Goal: Find contact information: Find contact information

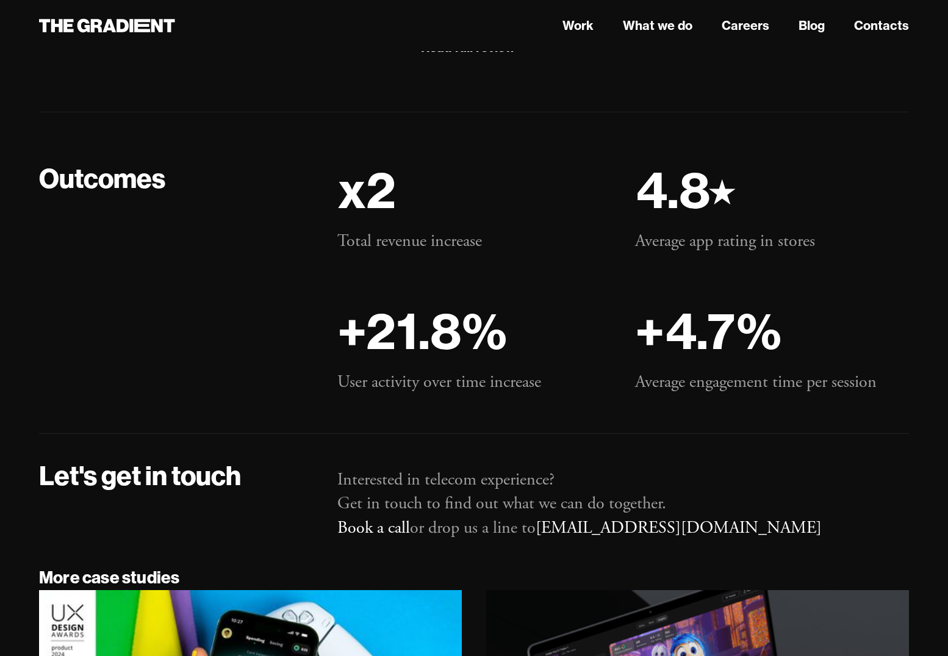
scroll to position [8838, 0]
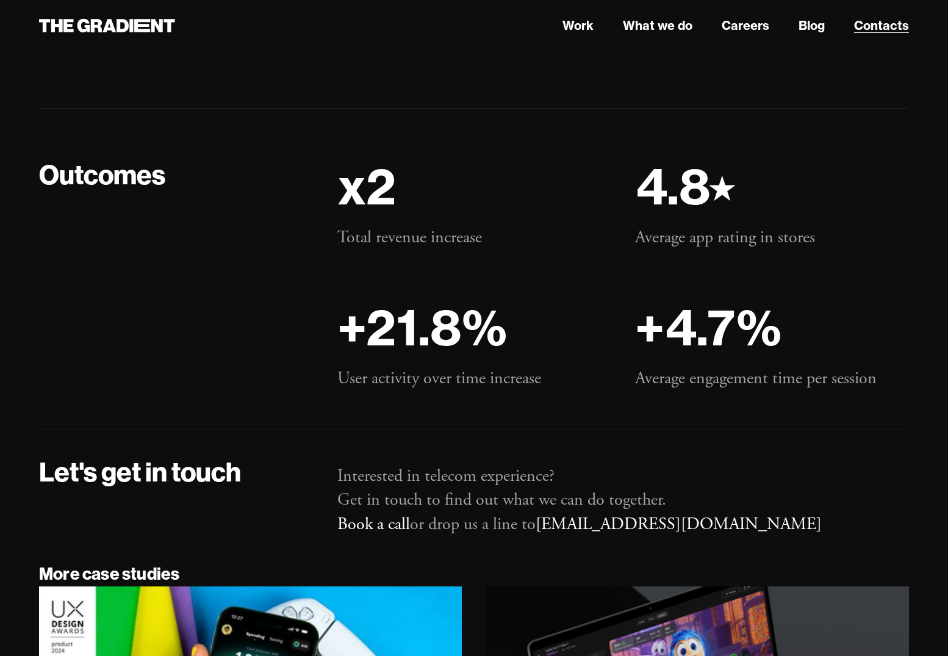
click at [890, 21] on link "Contacts" at bounding box center [881, 25] width 55 height 18
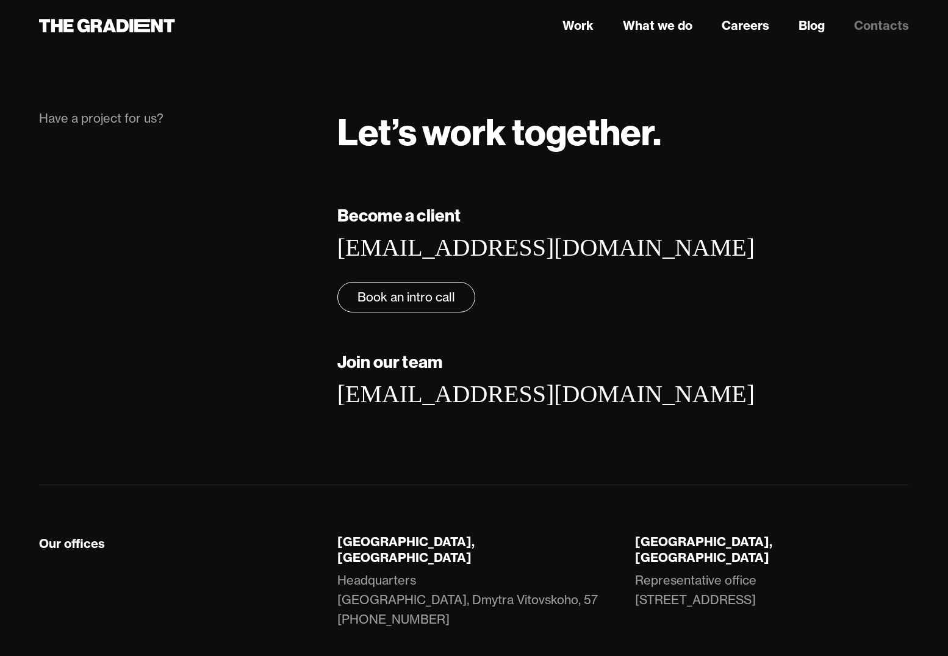
scroll to position [81, 0]
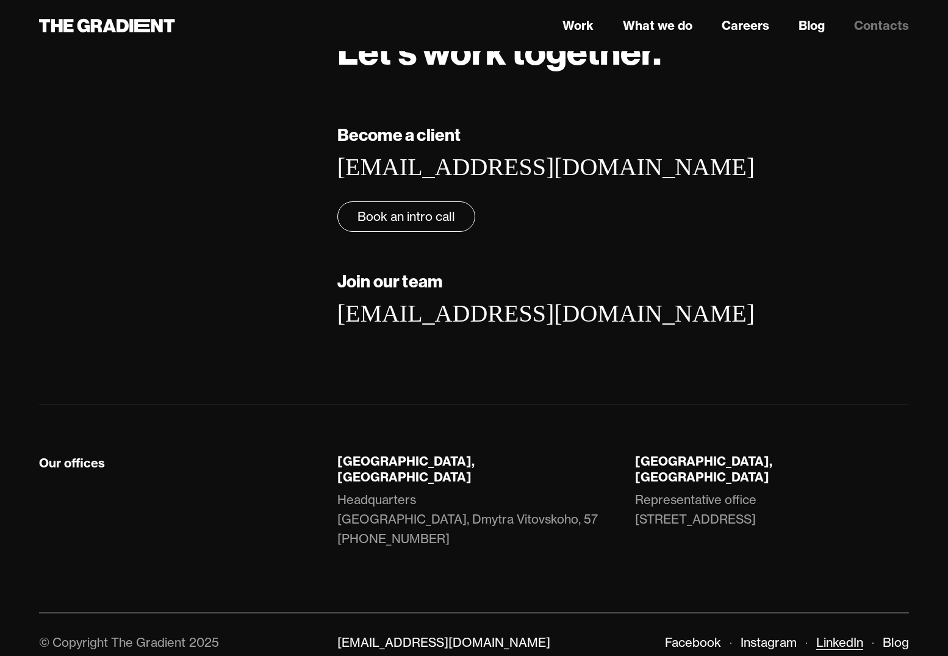
click at [846, 634] on link "LinkedIn" at bounding box center [839, 641] width 47 height 15
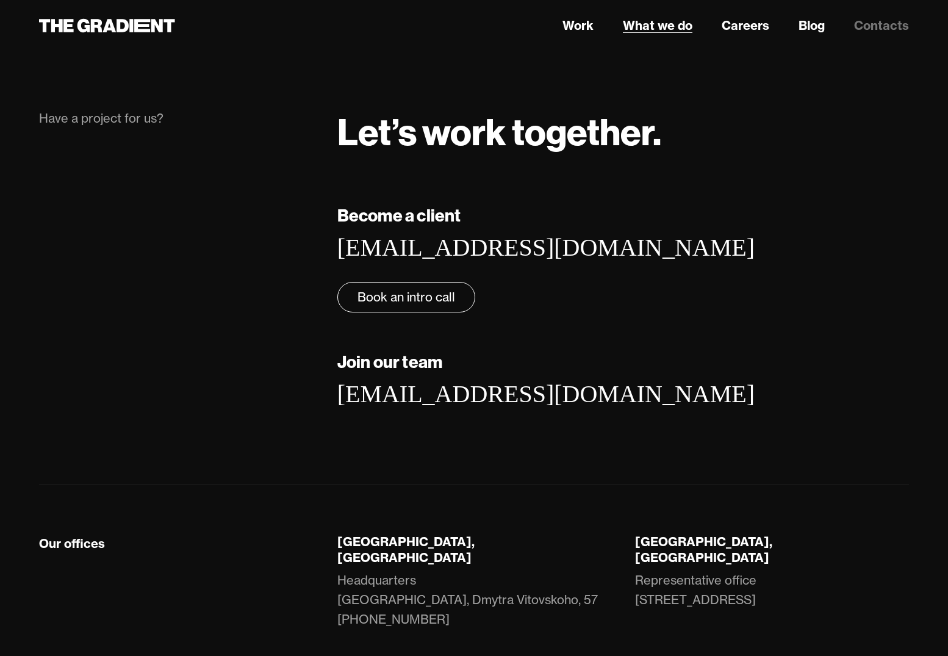
click at [668, 27] on link "What we do" at bounding box center [658, 25] width 70 height 18
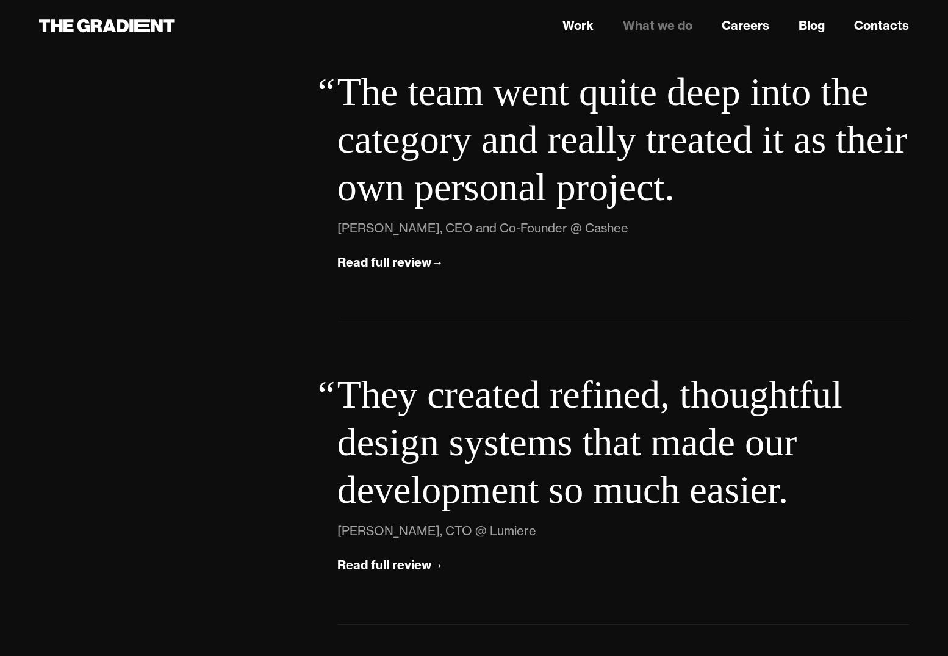
scroll to position [4221, 0]
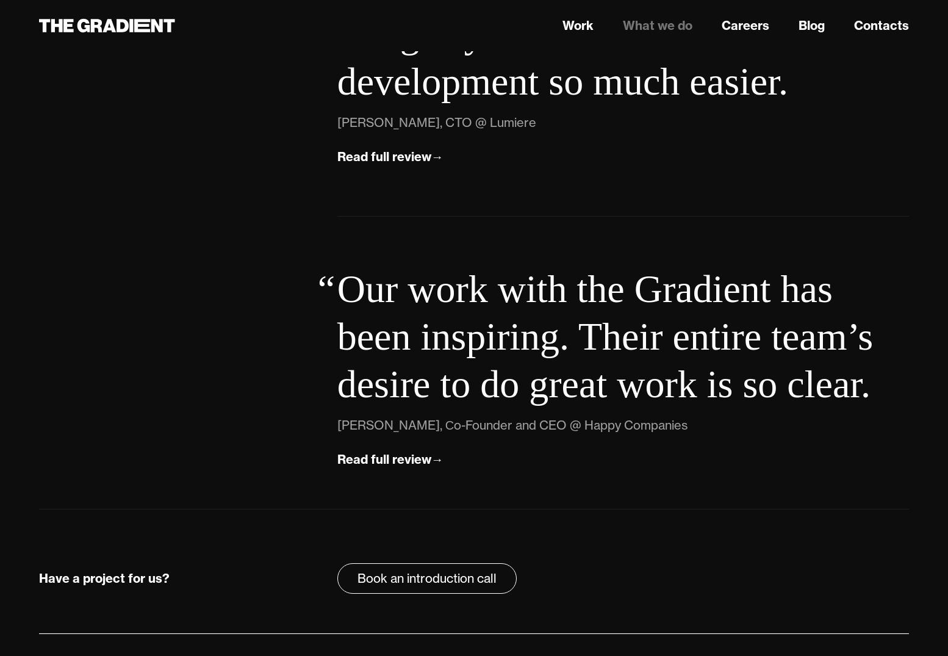
click at [895, 655] on link "Blog" at bounding box center [895, 662] width 26 height 15
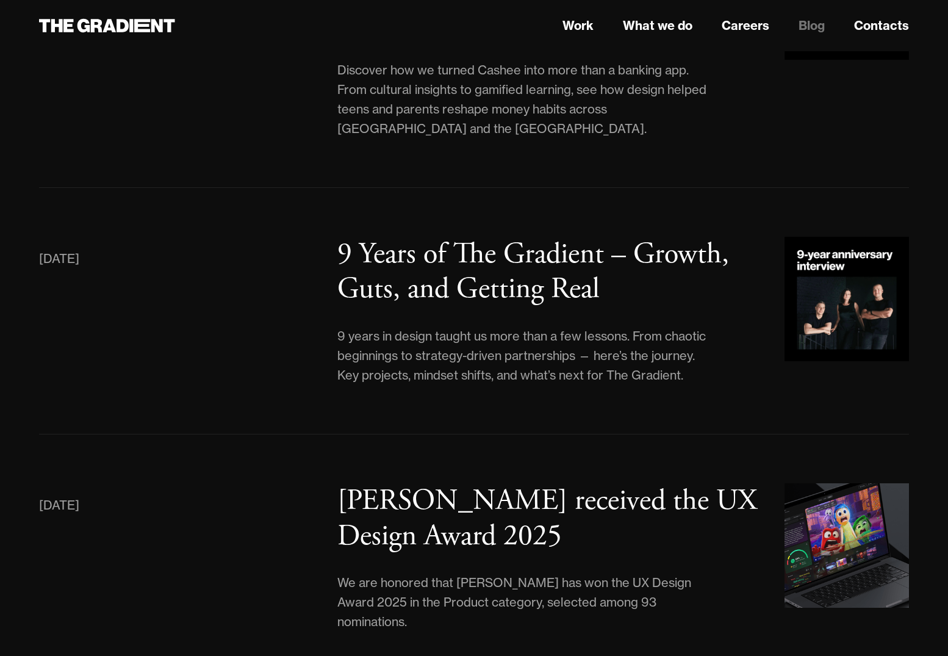
scroll to position [342, 0]
